Goal: Task Accomplishment & Management: Manage account settings

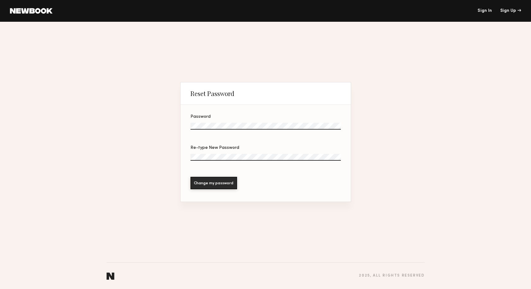
click at [259, 126] on section "Password Re-type New Password Change my password" at bounding box center [266, 153] width 170 height 97
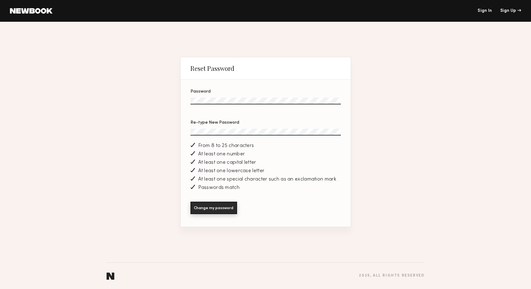
click at [199, 205] on button "Change my password" at bounding box center [213, 208] width 47 height 12
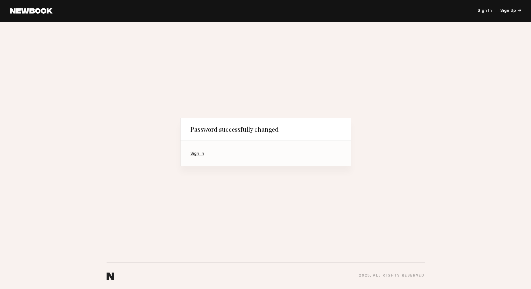
click at [200, 154] on link "Sign In" at bounding box center [197, 154] width 14 height 4
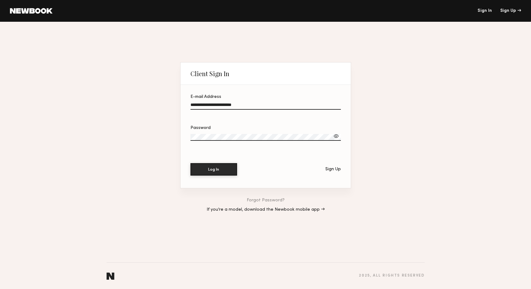
type input "**********"
click at [290, 132] on label "Password" at bounding box center [265, 136] width 150 height 21
click at [204, 171] on button "Log In" at bounding box center [213, 169] width 47 height 12
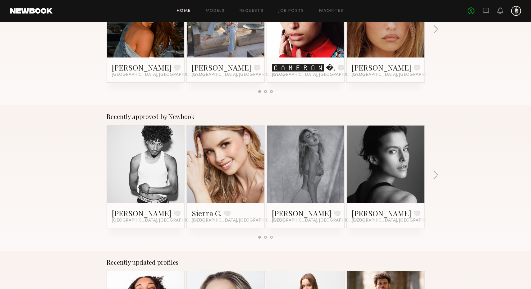
scroll to position [176, 0]
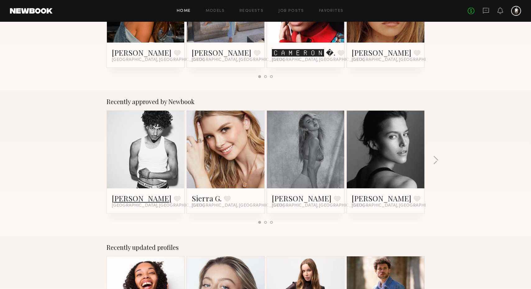
click at [148, 193] on link "Jonathan R." at bounding box center [142, 198] width 60 height 10
click at [278, 150] on div at bounding box center [306, 150] width 78 height 78
click at [282, 198] on link "[PERSON_NAME]" at bounding box center [302, 198] width 60 height 10
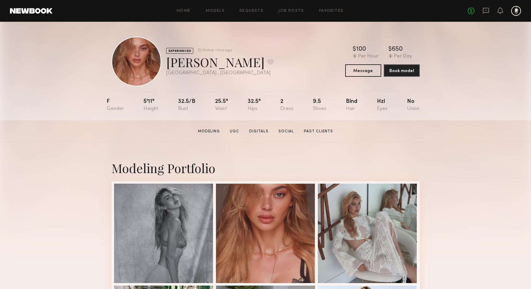
click at [168, 66] on div "[PERSON_NAME] Favorite" at bounding box center [219, 62] width 107 height 16
drag, startPoint x: 167, startPoint y: 66, endPoint x: 223, endPoint y: 67, distance: 55.9
click at [223, 67] on div "[PERSON_NAME] Favorite" at bounding box center [219, 62] width 107 height 16
copy div "[PERSON_NAME]"
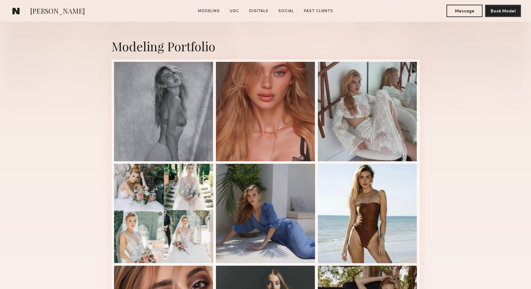
scroll to position [194, 0]
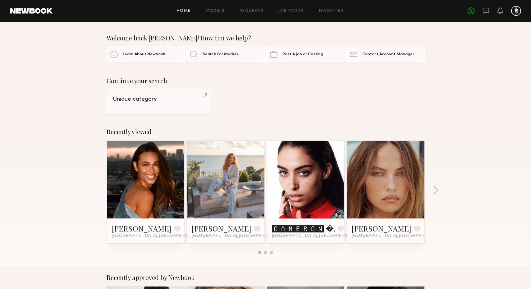
scroll to position [176, 0]
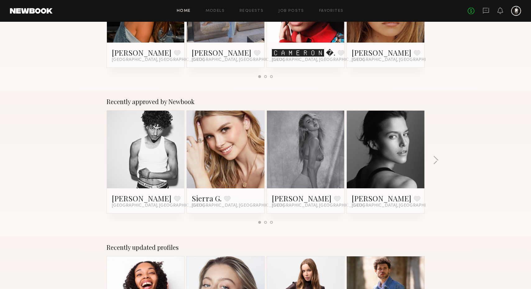
click at [390, 151] on link at bounding box center [386, 150] width 38 height 78
